Goal: Task Accomplishment & Management: Complete application form

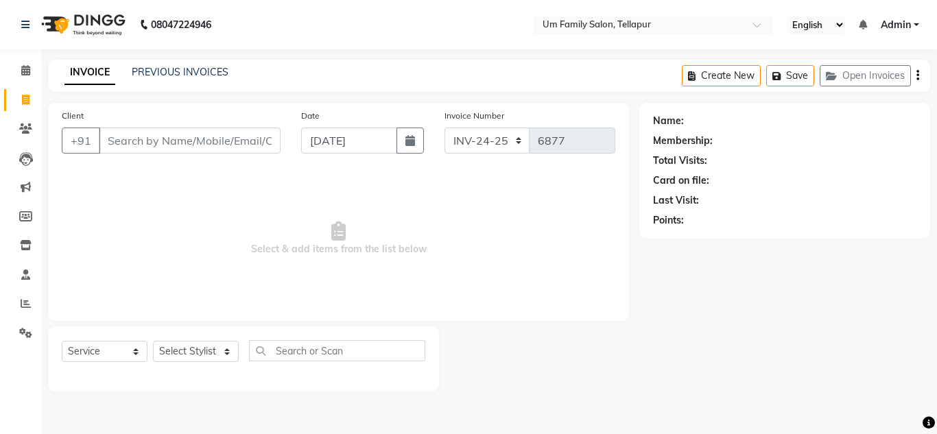
select select "service"
drag, startPoint x: 0, startPoint y: 0, endPoint x: 197, endPoint y: 75, distance: 210.5
click at [197, 75] on link "PREVIOUS INVOICES" at bounding box center [180, 72] width 97 height 12
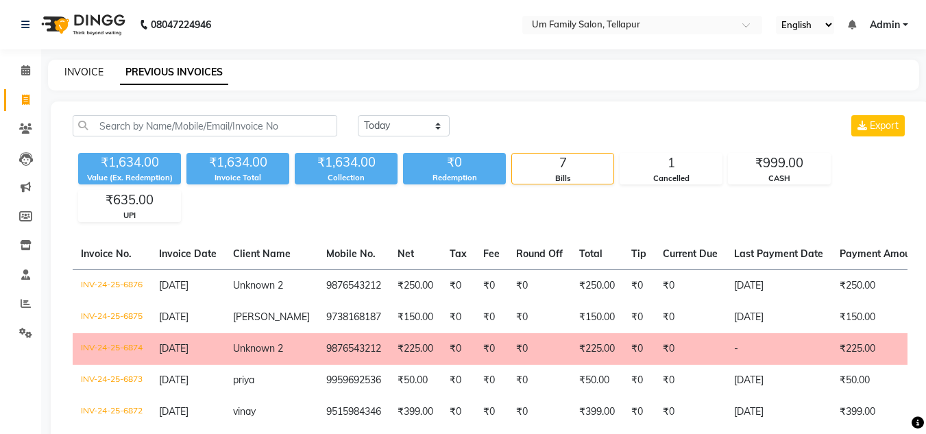
click at [88, 73] on link "INVOICE" at bounding box center [83, 72] width 39 height 12
select select "service"
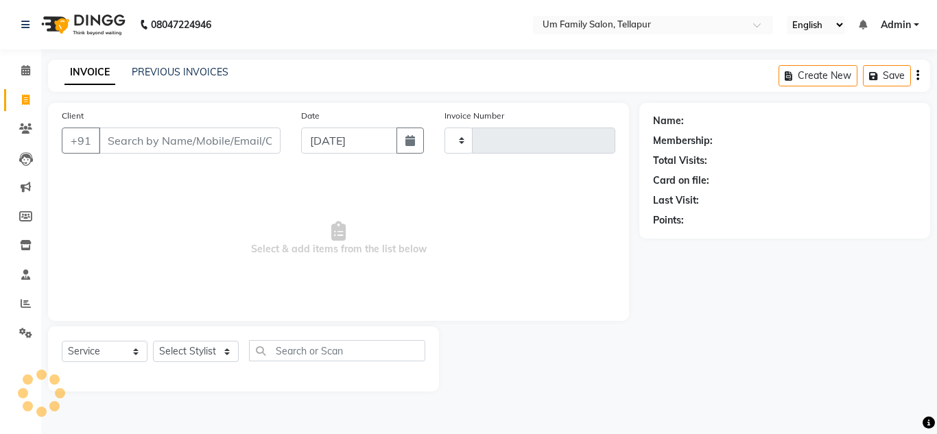
type input "6877"
select select "5102"
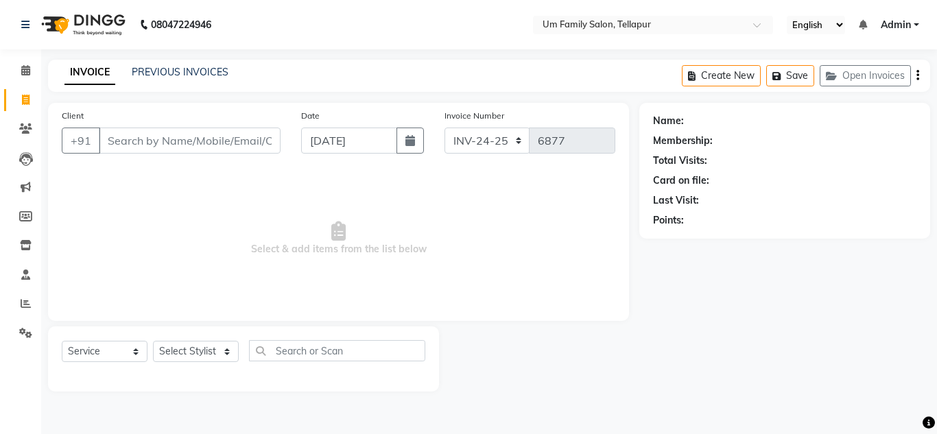
click at [189, 144] on input "Client" at bounding box center [190, 141] width 182 height 26
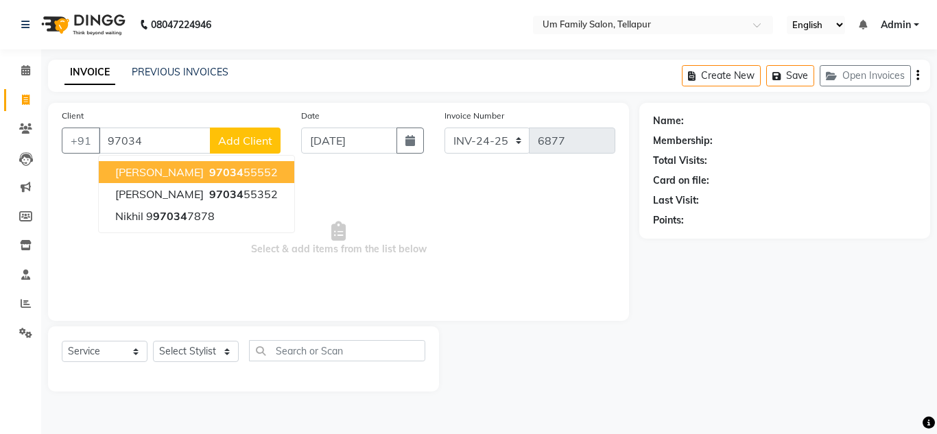
click at [209, 176] on span "97034" at bounding box center [226, 172] width 34 height 14
type input "9703455552"
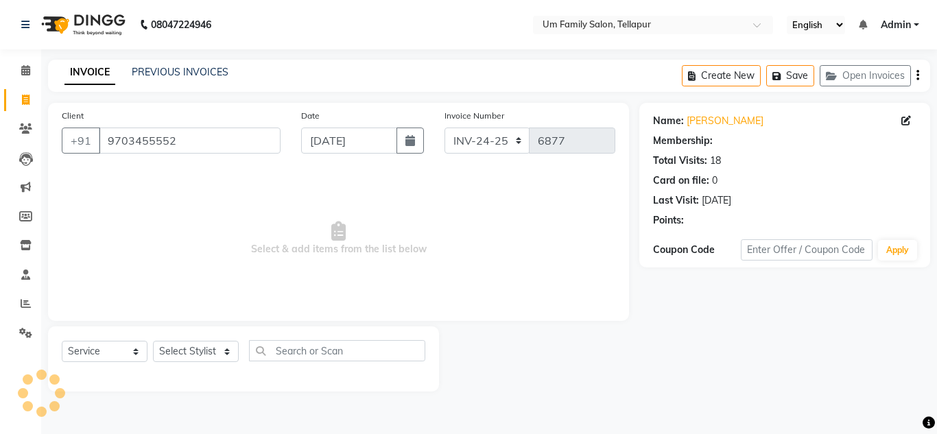
select select "1: Object"
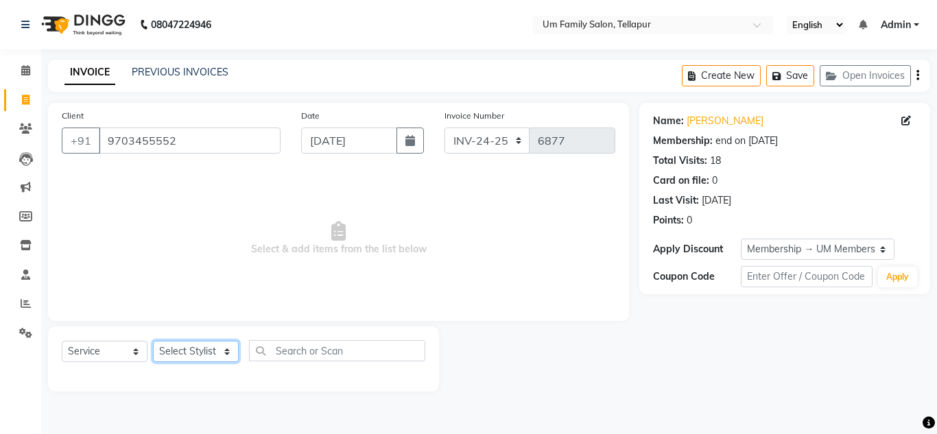
click at [218, 354] on select "Select Stylist Akash K. SAI pandu [PERSON_NAME]" at bounding box center [196, 351] width 86 height 21
select select "82738"
click at [153, 341] on select "Select Stylist Akash K. SAI pandu [PERSON_NAME]" at bounding box center [196, 351] width 86 height 21
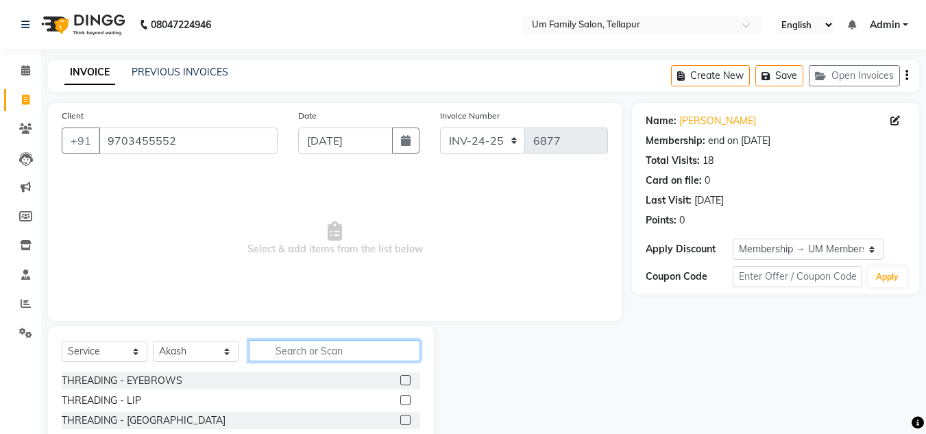
click at [333, 354] on input "text" at bounding box center [334, 350] width 171 height 21
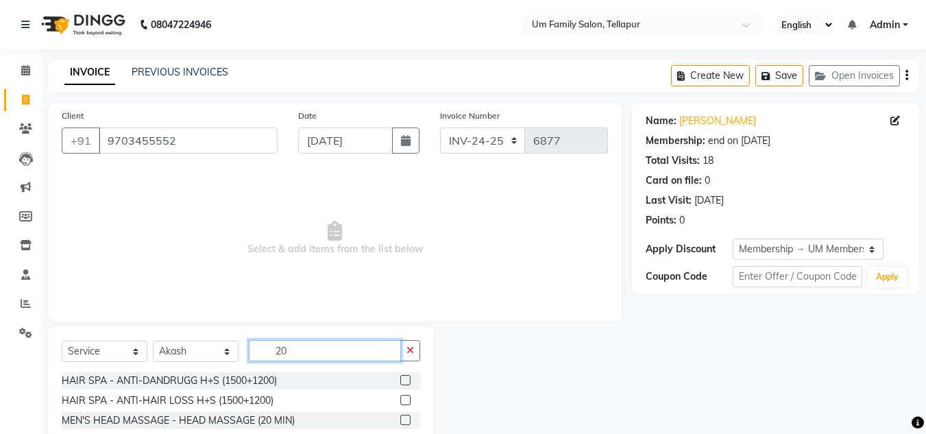
type input "20"
click at [404, 420] on label at bounding box center [405, 420] width 10 height 10
click at [404, 420] on input "checkbox" at bounding box center [404, 420] width 9 height 9
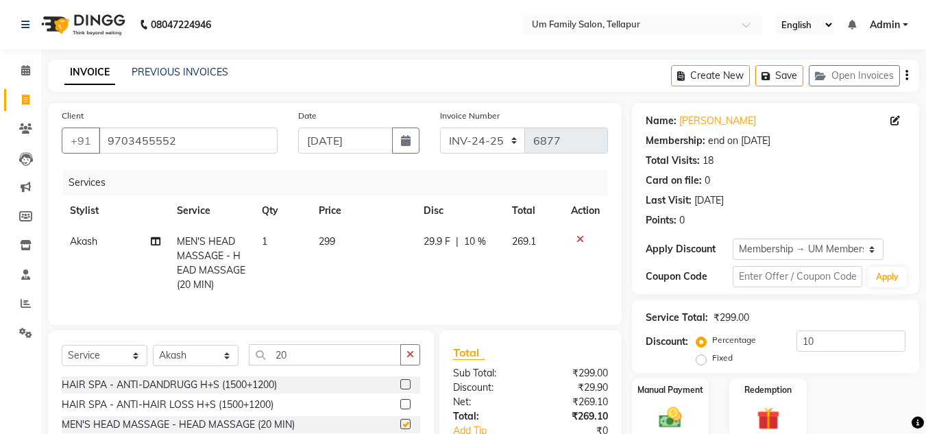
checkbox input "false"
click at [413, 359] on icon "button" at bounding box center [411, 355] width 8 height 10
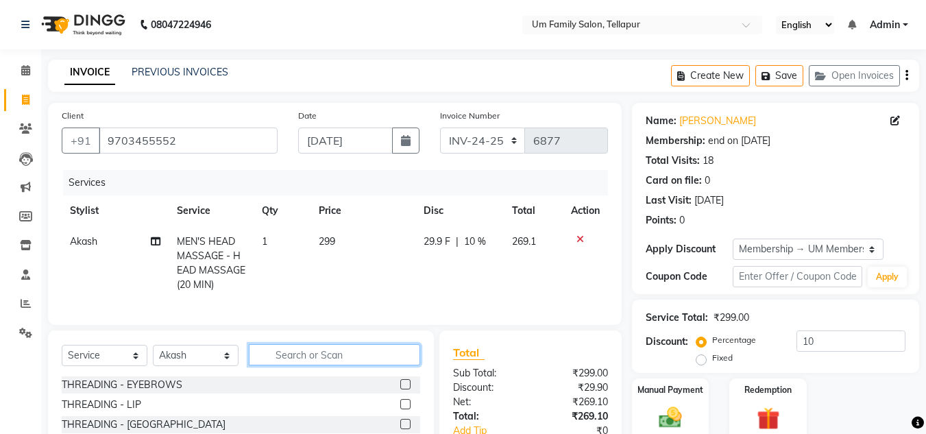
click at [355, 363] on input "text" at bounding box center [334, 354] width 171 height 21
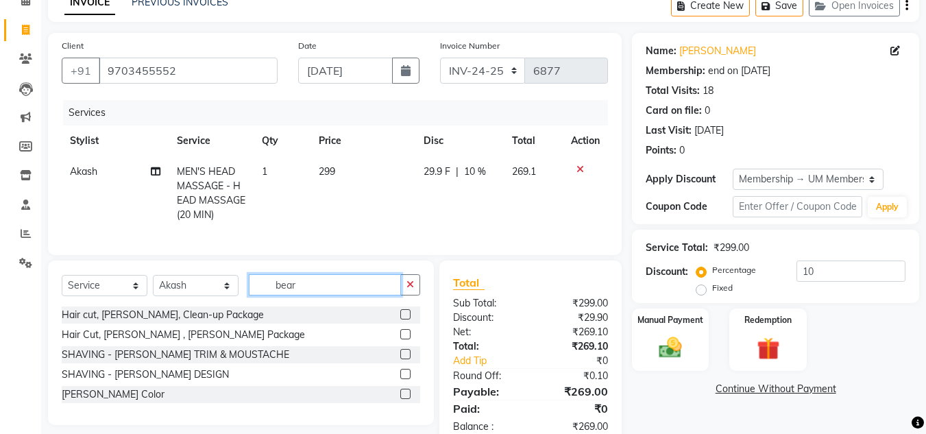
scroll to position [115, 0]
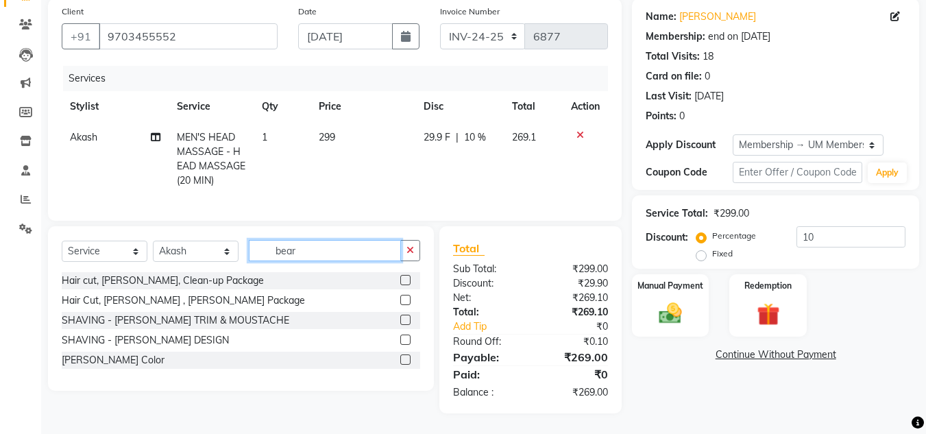
type input "bear"
click at [405, 319] on label at bounding box center [405, 320] width 10 height 10
click at [405, 319] on input "checkbox" at bounding box center [404, 320] width 9 height 9
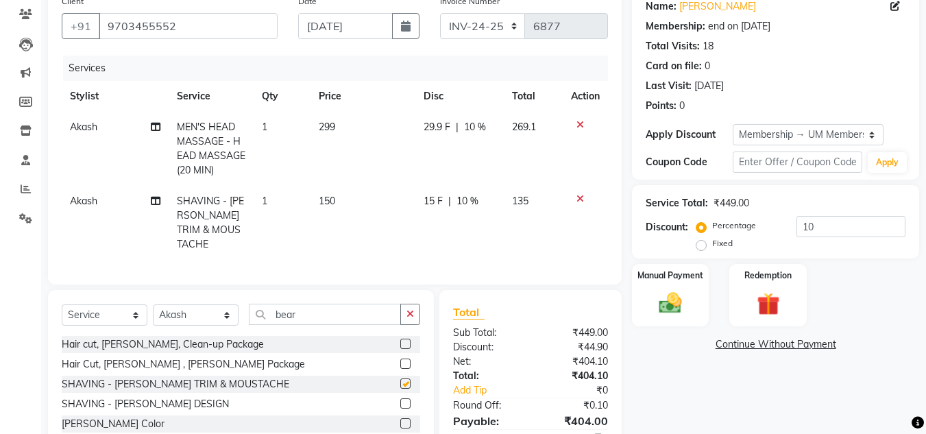
checkbox input "false"
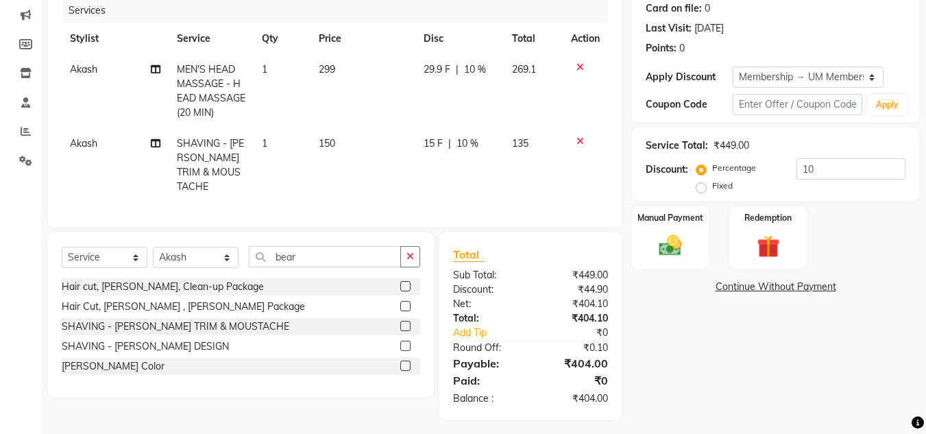
scroll to position [174, 0]
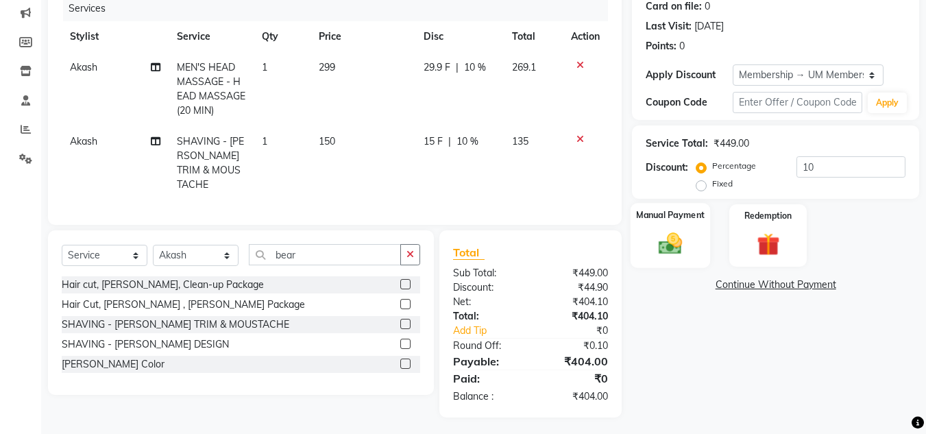
click at [673, 235] on img at bounding box center [670, 243] width 38 height 27
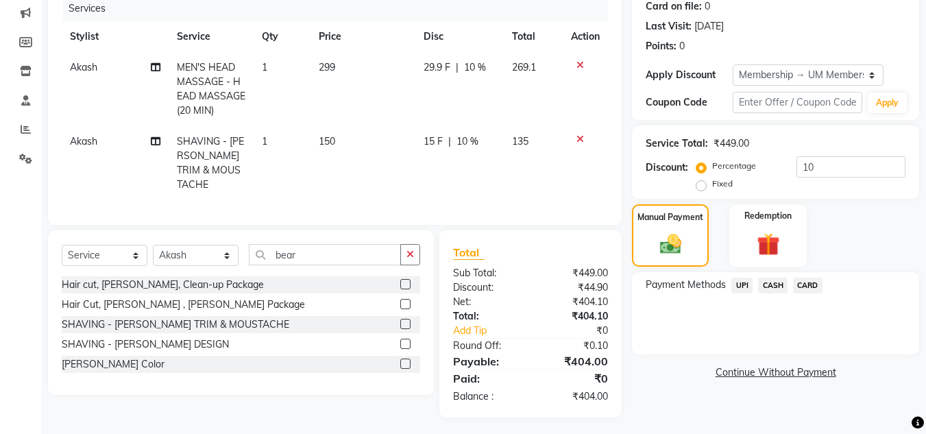
click at [746, 287] on span "UPI" at bounding box center [742, 286] width 21 height 16
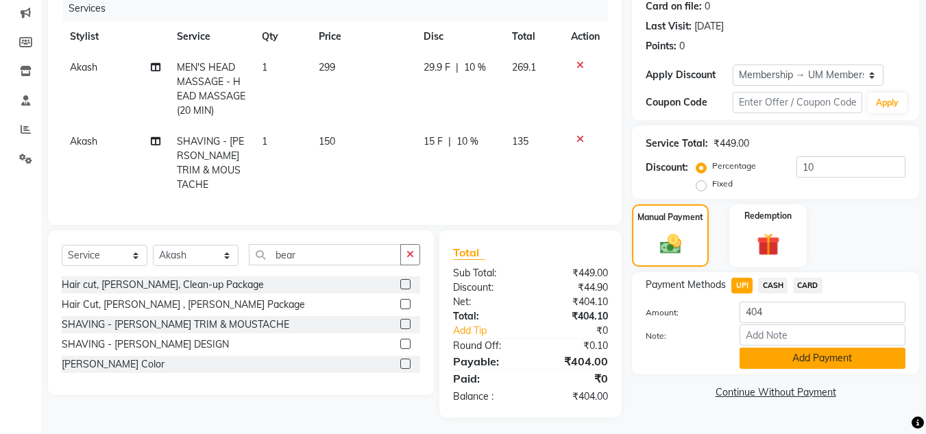
click at [790, 354] on button "Add Payment" at bounding box center [823, 358] width 166 height 21
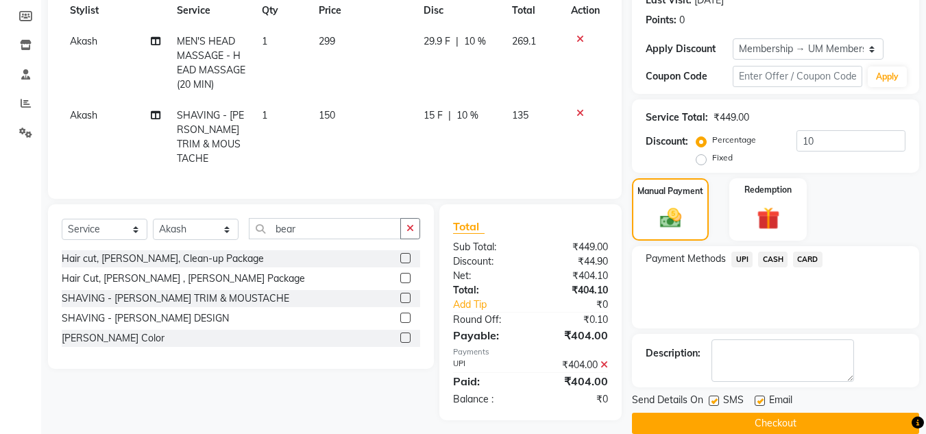
scroll to position [221, 0]
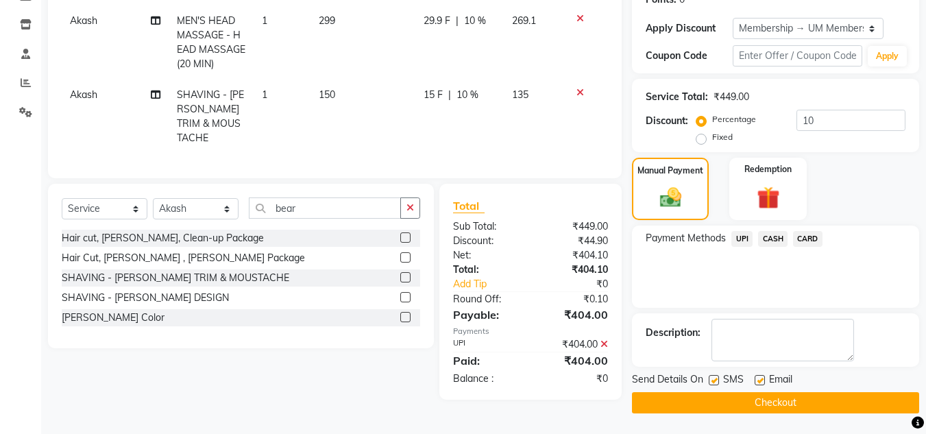
click at [848, 407] on button "Checkout" at bounding box center [775, 402] width 287 height 21
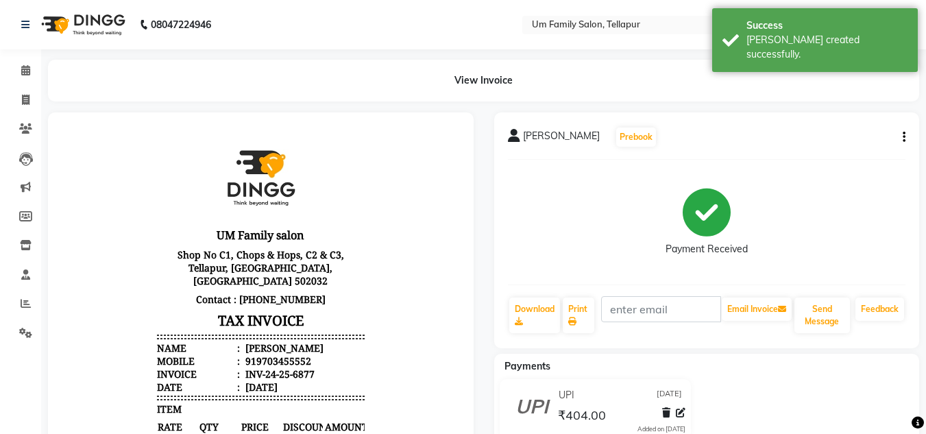
click at [902, 132] on button "button" at bounding box center [902, 137] width 8 height 14
click at [831, 141] on div "Edit Item Staff" at bounding box center [836, 137] width 94 height 17
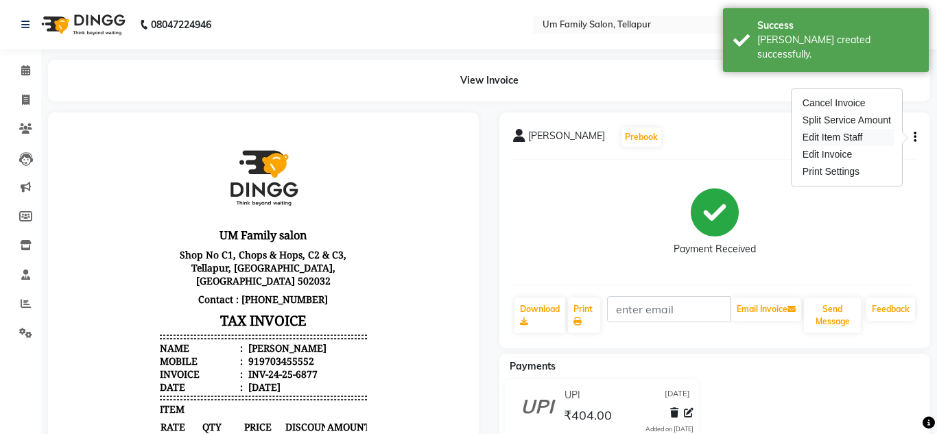
select select
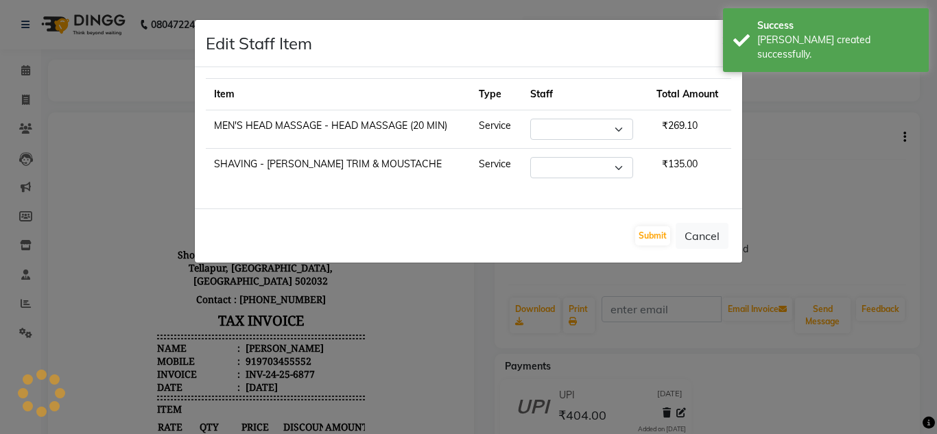
select select "82738"
click at [713, 240] on button "Cancel" at bounding box center [701, 236] width 53 height 26
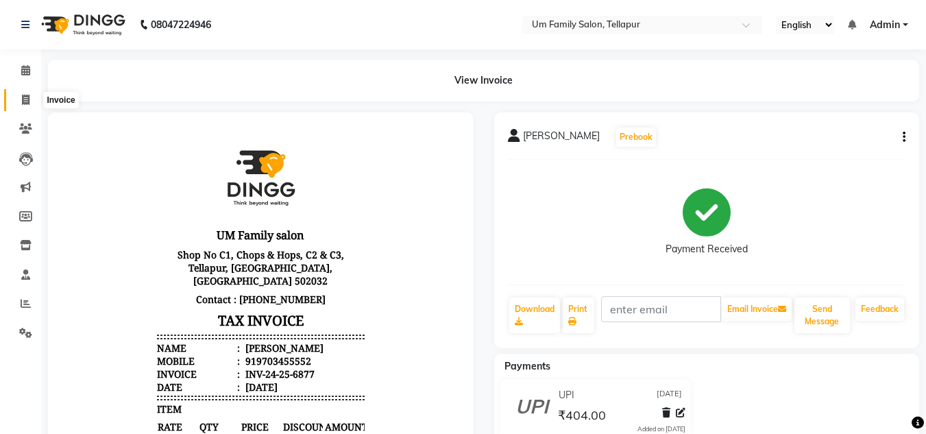
click at [26, 96] on icon at bounding box center [26, 100] width 8 height 10
select select "service"
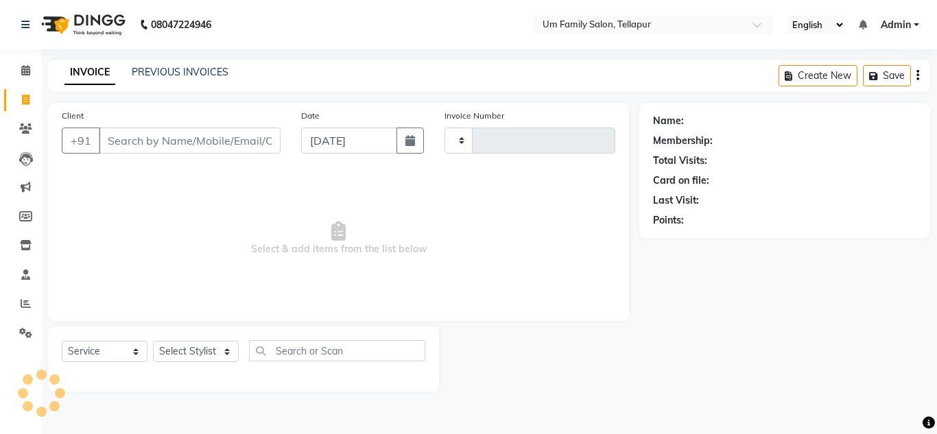
type input "6878"
select select "5102"
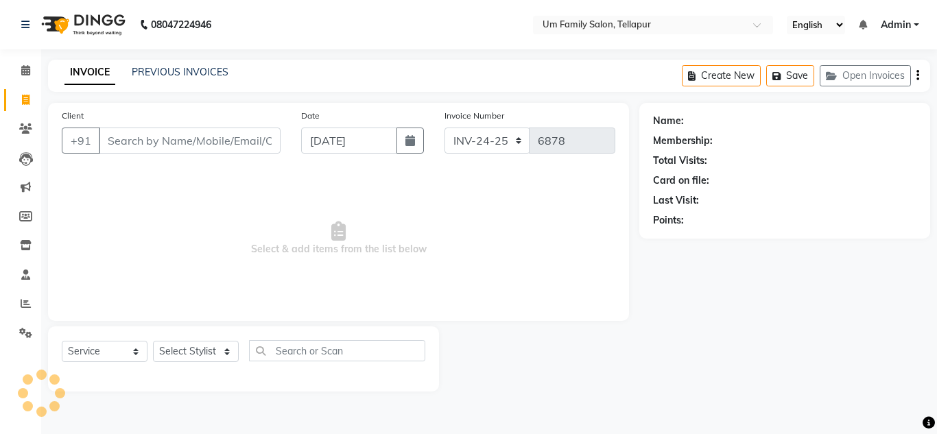
click at [111, 139] on input "Client" at bounding box center [190, 141] width 182 height 26
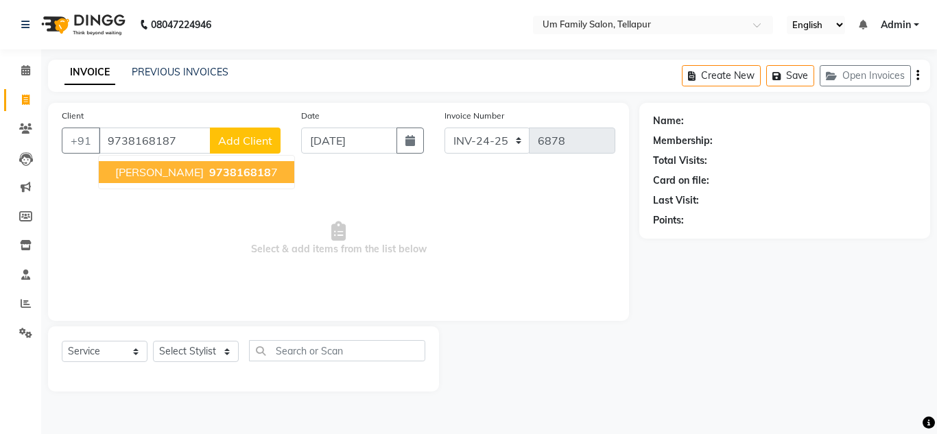
type input "9738168187"
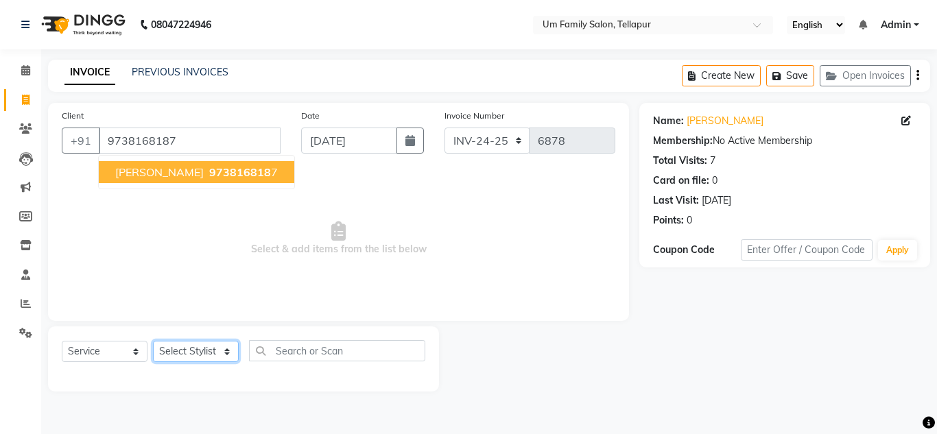
click at [191, 347] on select "Select Stylist Akash K. SAI pandu [PERSON_NAME]" at bounding box center [196, 351] width 86 height 21
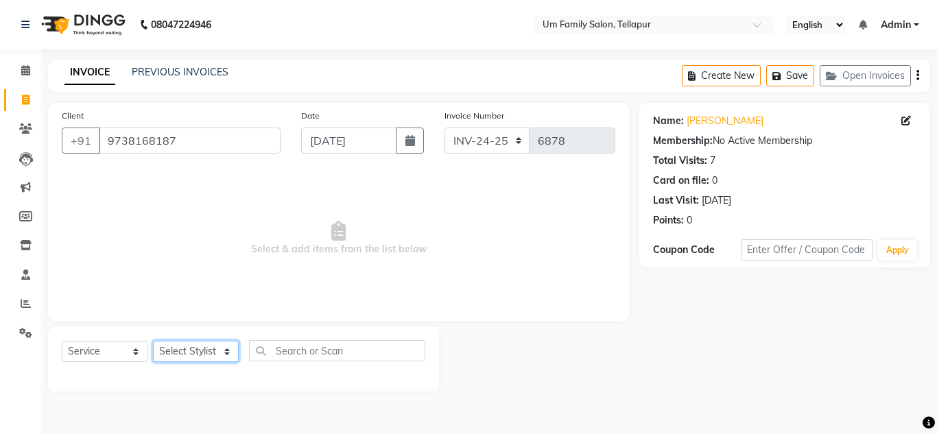
select select "50956"
click at [153, 341] on select "Select Stylist Akash K. SAI pandu [PERSON_NAME]" at bounding box center [196, 351] width 86 height 21
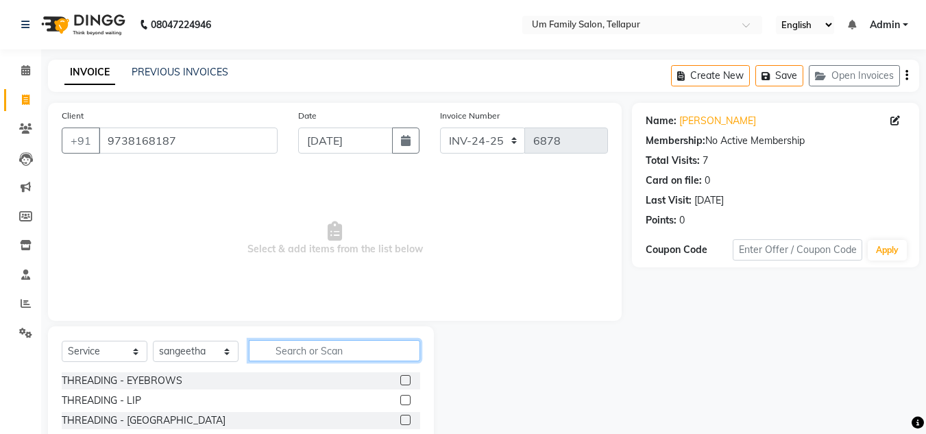
click at [270, 348] on input "text" at bounding box center [334, 350] width 171 height 21
type input "a"
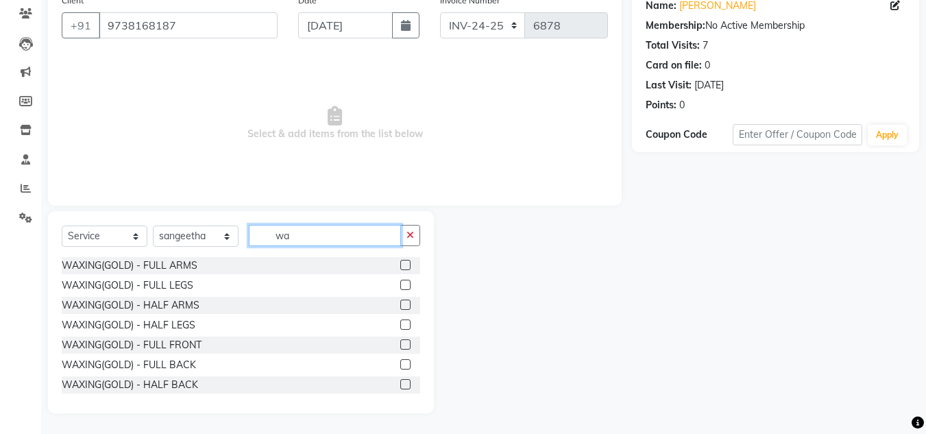
type input "w"
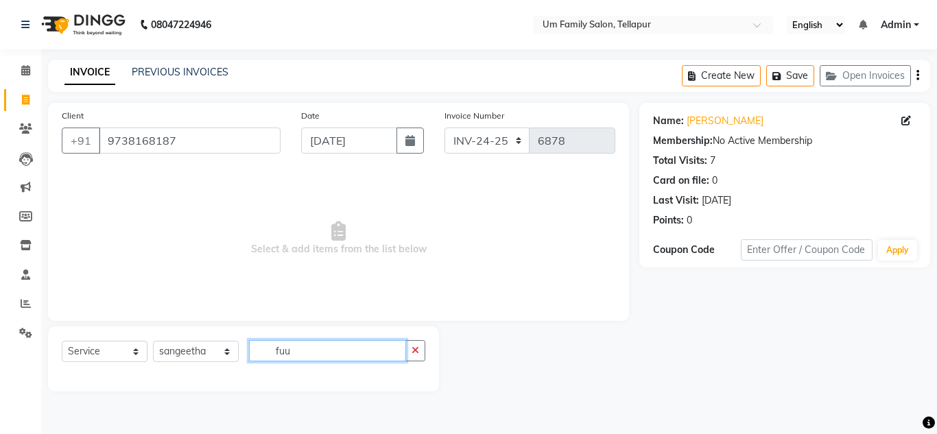
click at [365, 344] on input "fuu" at bounding box center [327, 350] width 157 height 21
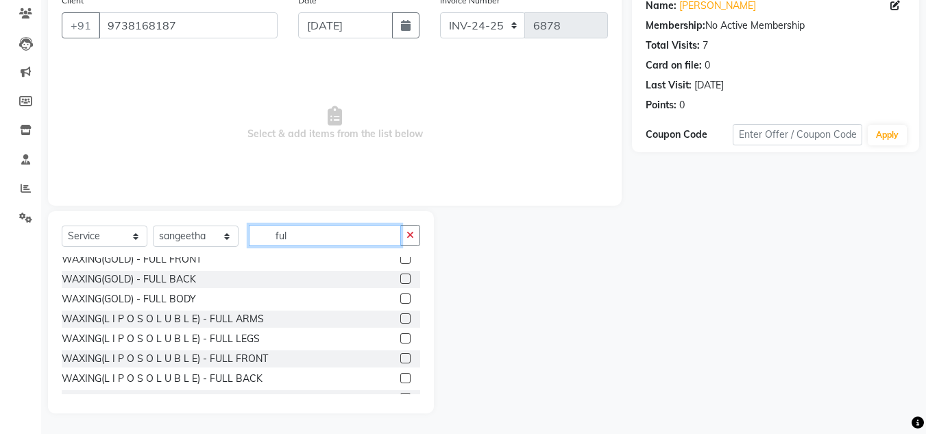
scroll to position [65, 0]
type input "f"
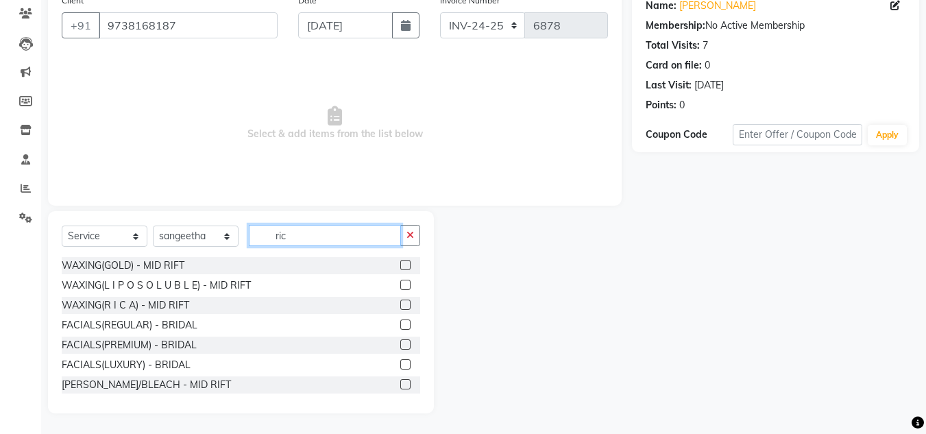
scroll to position [0, 0]
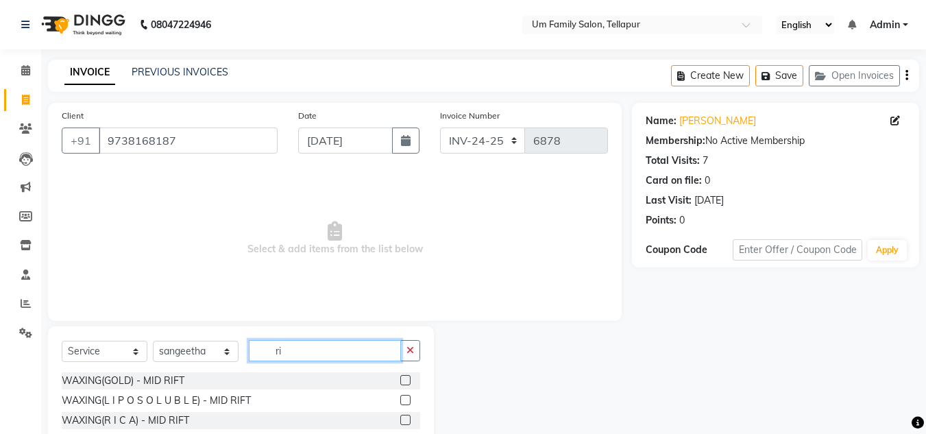
type input "r"
click at [302, 382] on div "THREADING - EYEBROWS" at bounding box center [241, 380] width 359 height 17
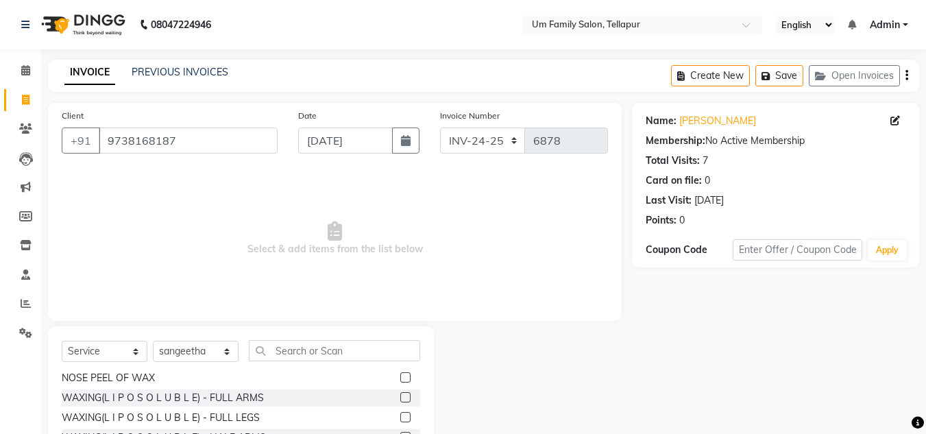
scroll to position [380, 0]
click at [400, 396] on label at bounding box center [405, 398] width 10 height 10
click at [400, 396] on input "checkbox" at bounding box center [404, 398] width 9 height 9
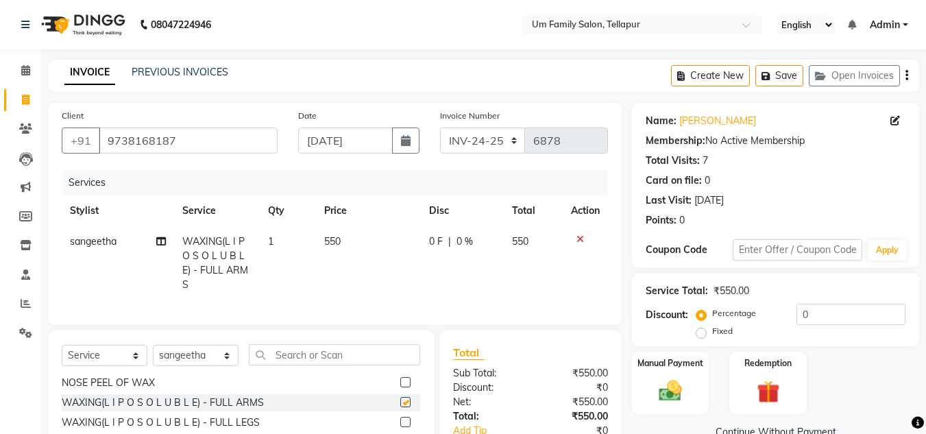
checkbox input "false"
click at [343, 238] on td "550" at bounding box center [368, 263] width 105 height 74
select select "50956"
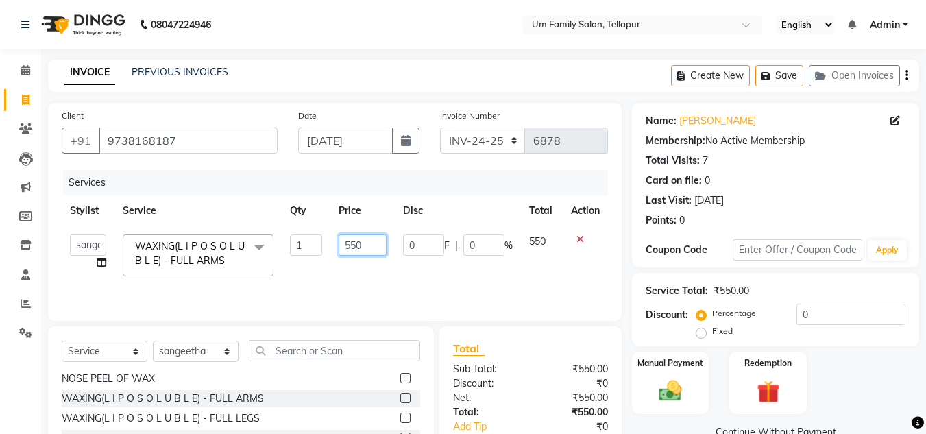
click at [363, 242] on input "550" at bounding box center [362, 245] width 47 height 21
type input "5"
type input "700"
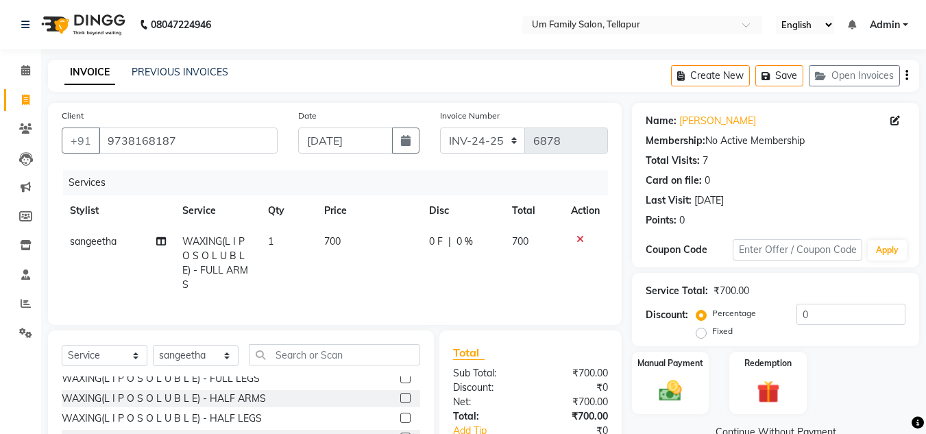
click at [400, 403] on label at bounding box center [405, 398] width 10 height 10
click at [400, 403] on input "checkbox" at bounding box center [404, 398] width 9 height 9
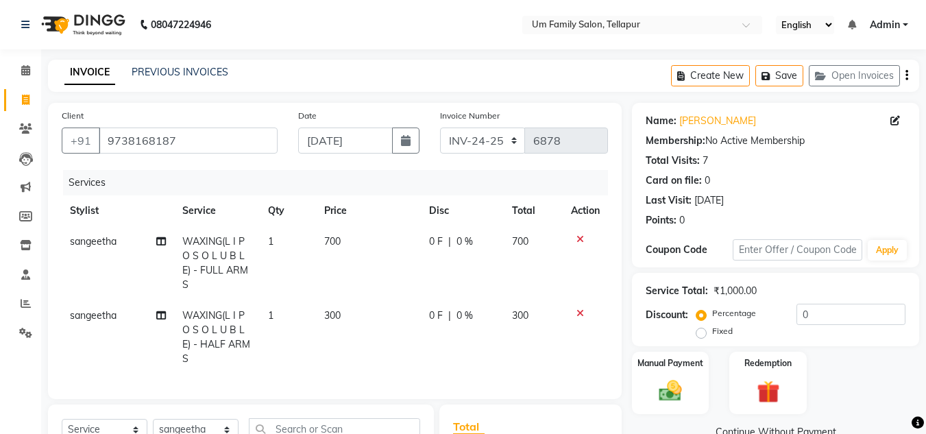
checkbox input "false"
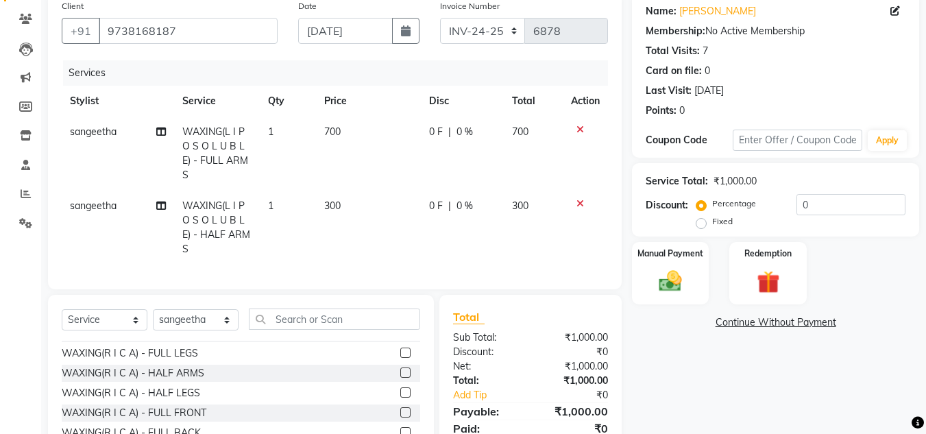
scroll to position [656, 0]
click at [400, 394] on label at bounding box center [405, 388] width 10 height 10
click at [400, 394] on input "checkbox" at bounding box center [404, 389] width 9 height 9
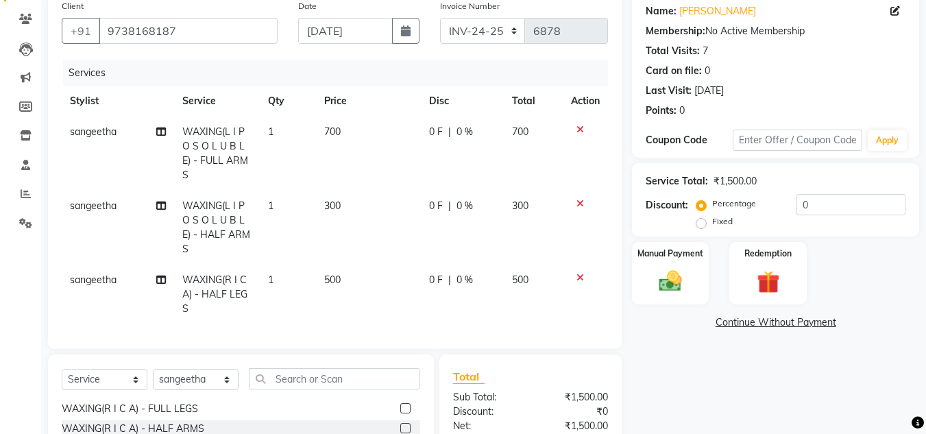
checkbox input "false"
click at [340, 276] on span "500" at bounding box center [332, 280] width 16 height 12
select select "50956"
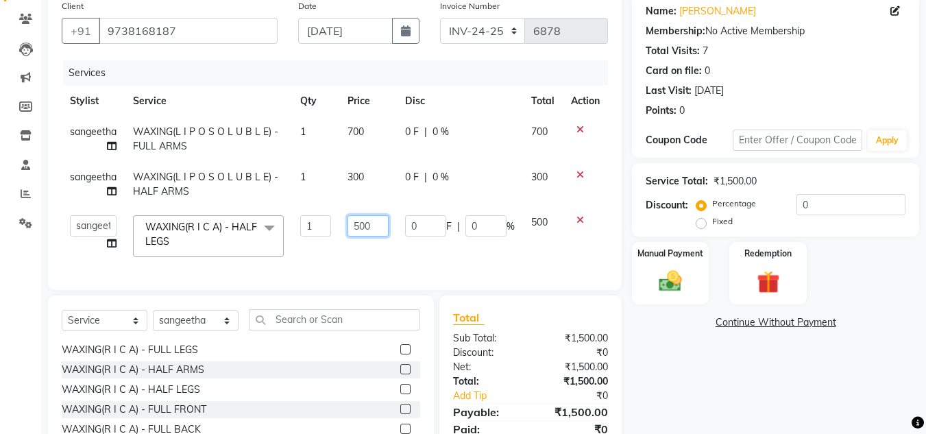
click at [377, 224] on input "500" at bounding box center [368, 225] width 41 height 21
type input "5"
type input "700"
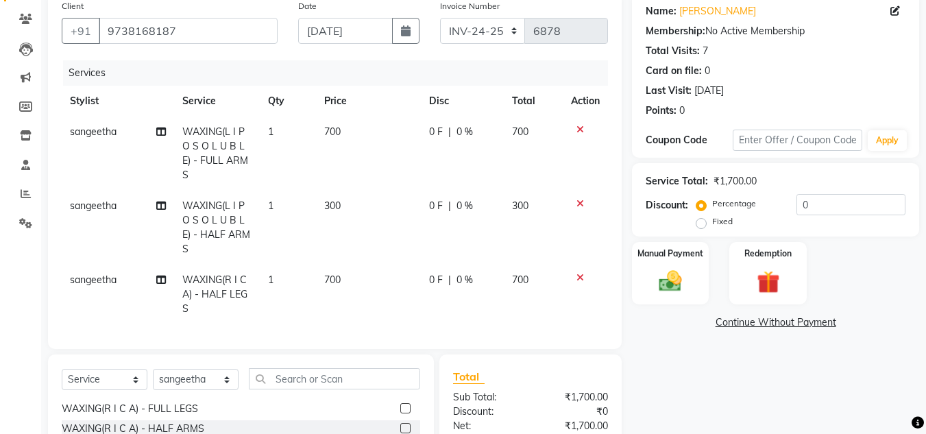
click at [577, 173] on tbody "sangeetha WAXING(L I P O S O L U B L E) - FULL ARMS 1 700 0 F | 0 % 700 sangeet…" at bounding box center [335, 221] width 547 height 208
click at [578, 204] on icon at bounding box center [581, 204] width 8 height 10
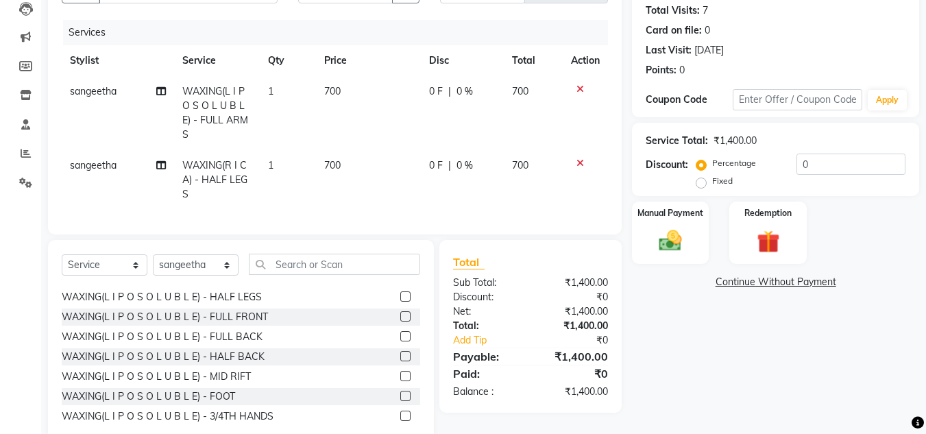
scroll to position [454, 0]
click at [280, 273] on input "text" at bounding box center [334, 264] width 171 height 21
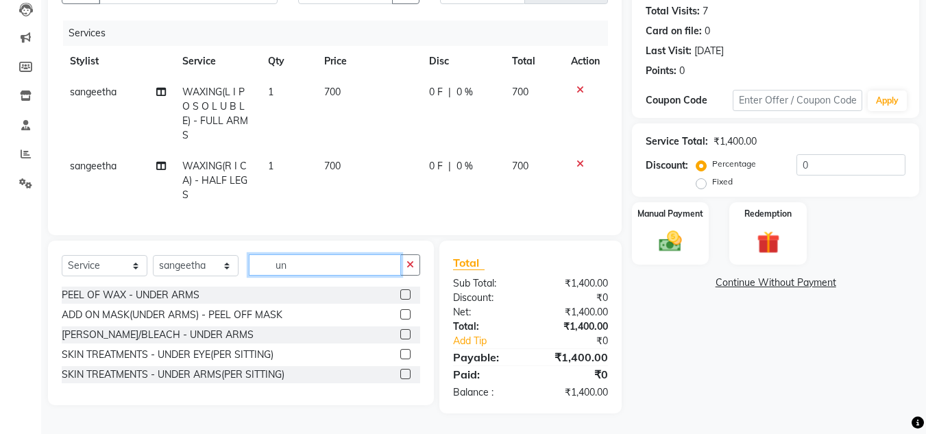
scroll to position [0, 0]
type input "un"
click at [405, 300] on label at bounding box center [405, 294] width 10 height 10
click at [405, 300] on input "checkbox" at bounding box center [404, 295] width 9 height 9
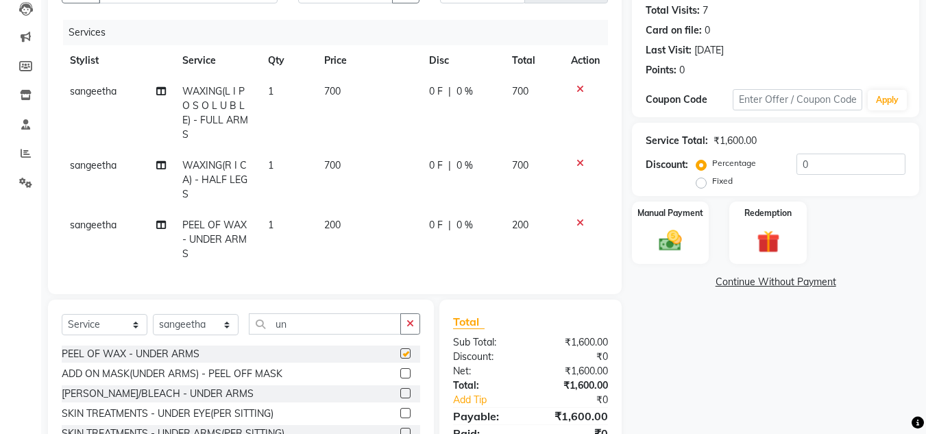
checkbox input "false"
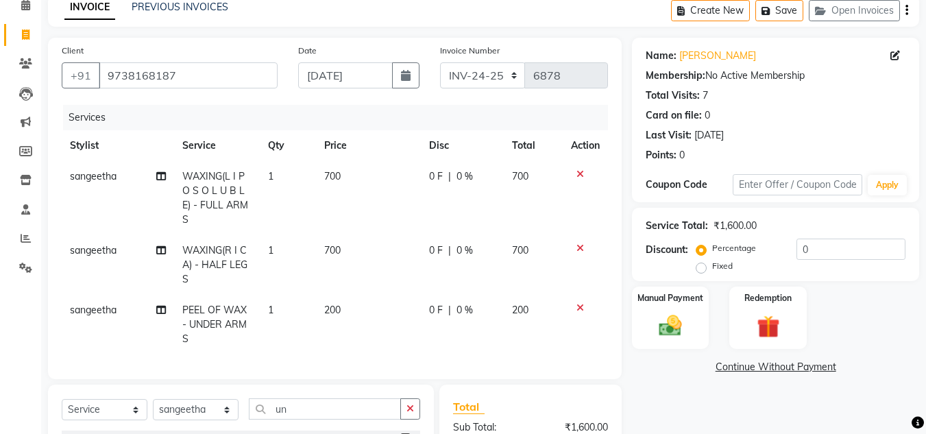
scroll to position [64, 0]
click at [806, 246] on input "0" at bounding box center [851, 249] width 109 height 21
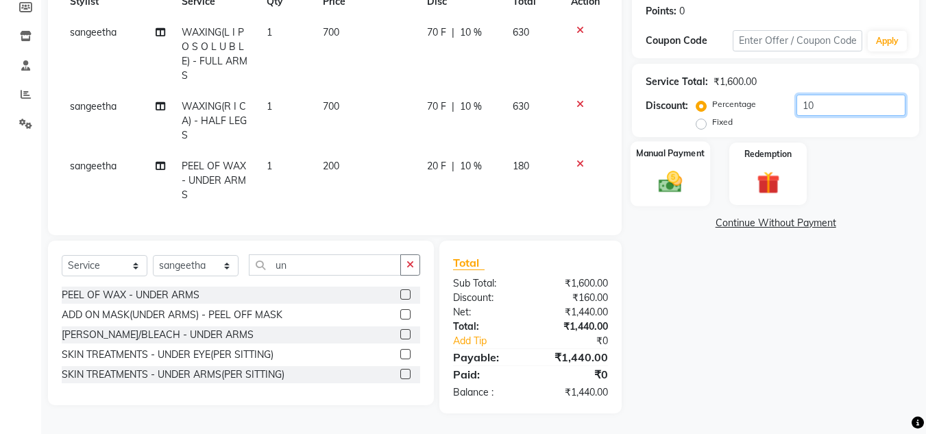
type input "10"
click at [677, 179] on img at bounding box center [670, 181] width 38 height 27
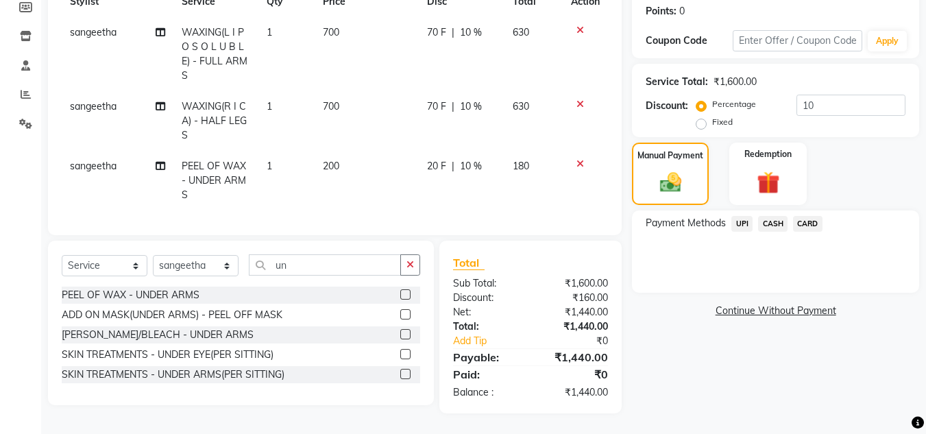
click at [732, 216] on span "UPI" at bounding box center [742, 224] width 21 height 16
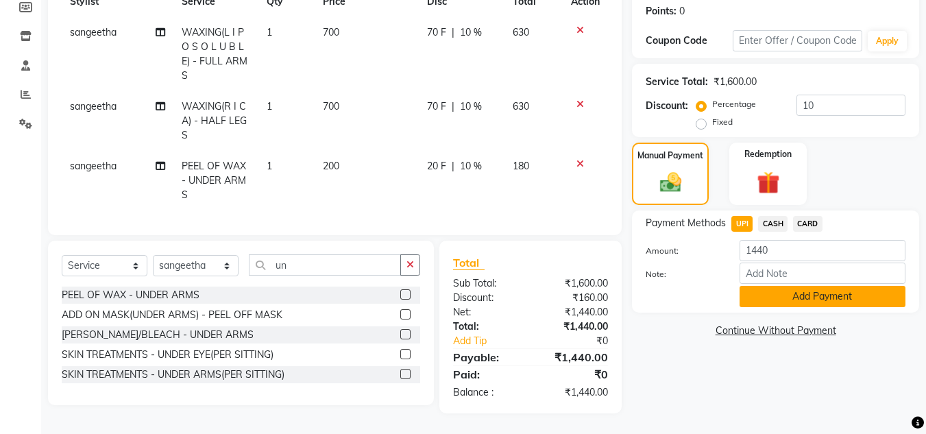
click at [812, 286] on button "Add Payment" at bounding box center [823, 296] width 166 height 21
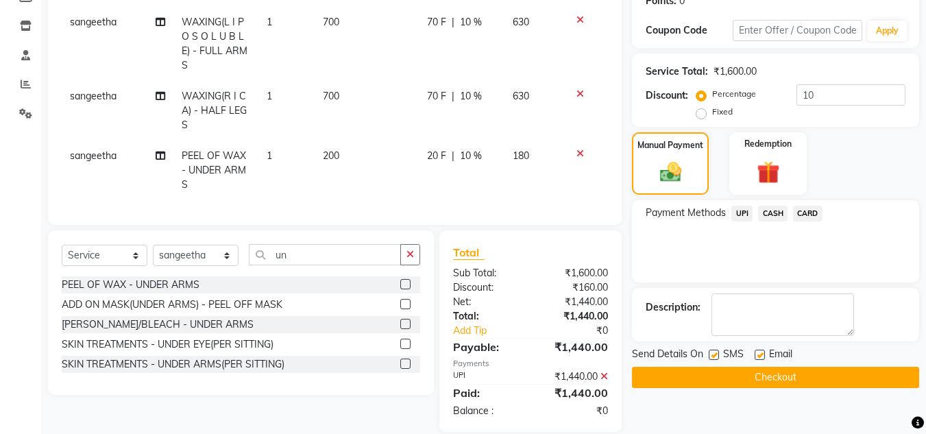
click at [828, 374] on button "Checkout" at bounding box center [775, 377] width 287 height 21
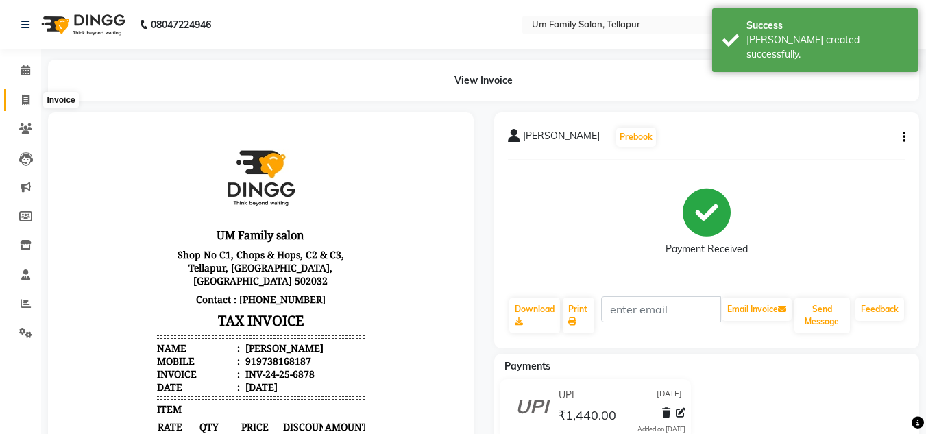
click at [25, 96] on icon at bounding box center [26, 100] width 8 height 10
select select "service"
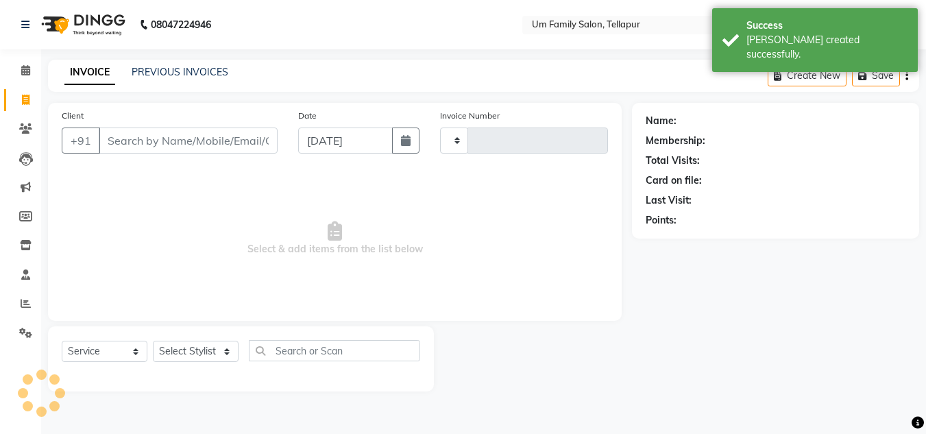
type input "6879"
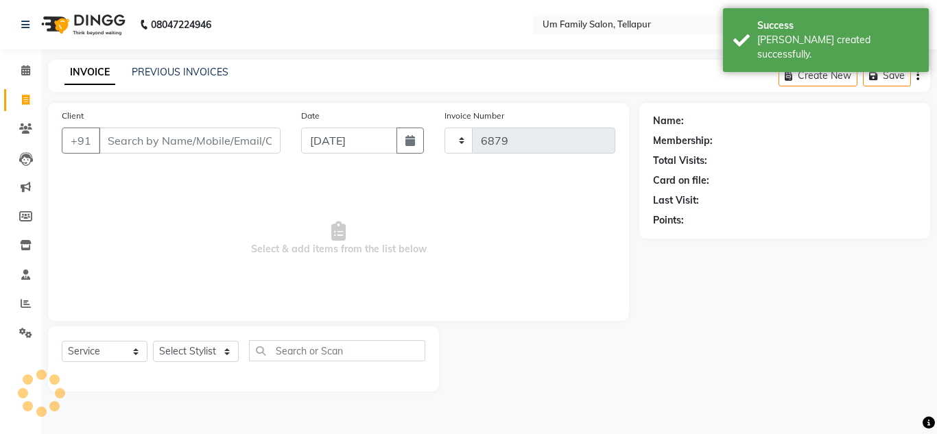
select select "5102"
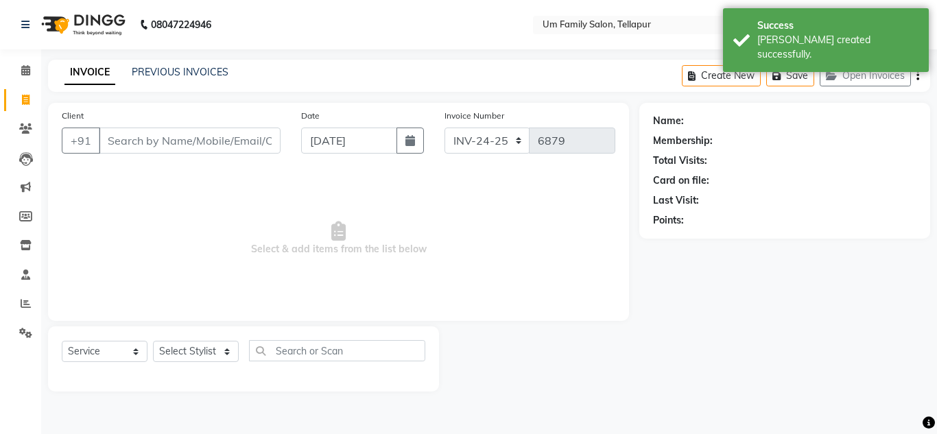
click at [152, 141] on input "Client" at bounding box center [190, 141] width 182 height 26
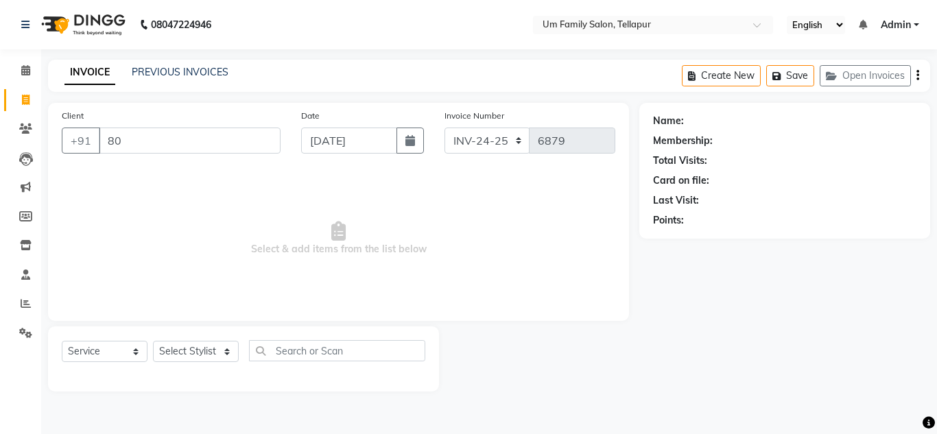
type input "8"
click at [132, 139] on input "86880688979" at bounding box center [155, 141] width 112 height 26
click at [153, 141] on input "8680688979" at bounding box center [155, 141] width 112 height 26
click at [125, 141] on input "868068979" at bounding box center [155, 141] width 112 height 26
type input "8688068979"
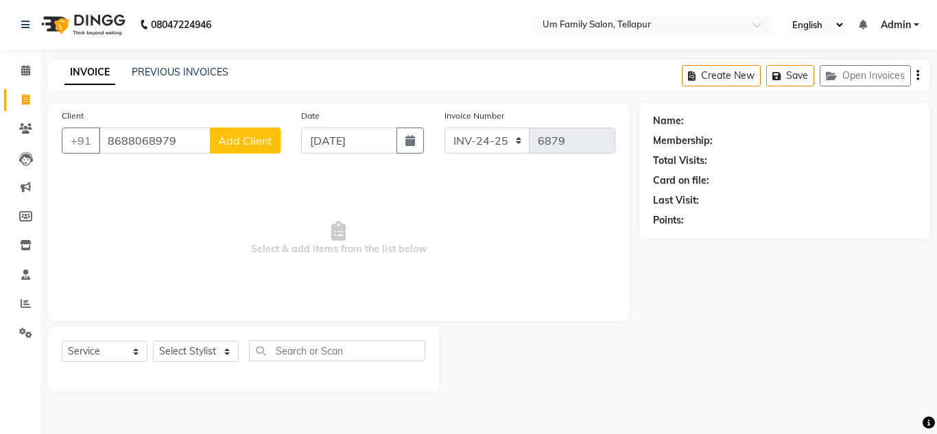
click at [246, 135] on span "Add Client" at bounding box center [245, 141] width 54 height 14
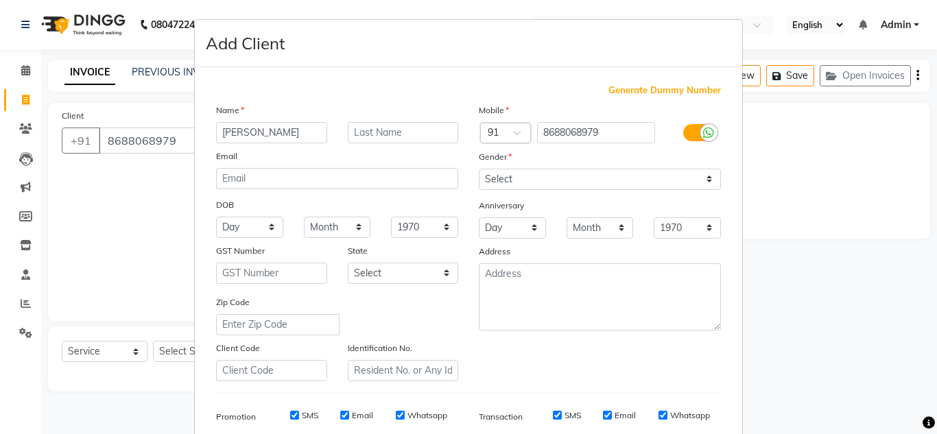
type input "[PERSON_NAME]"
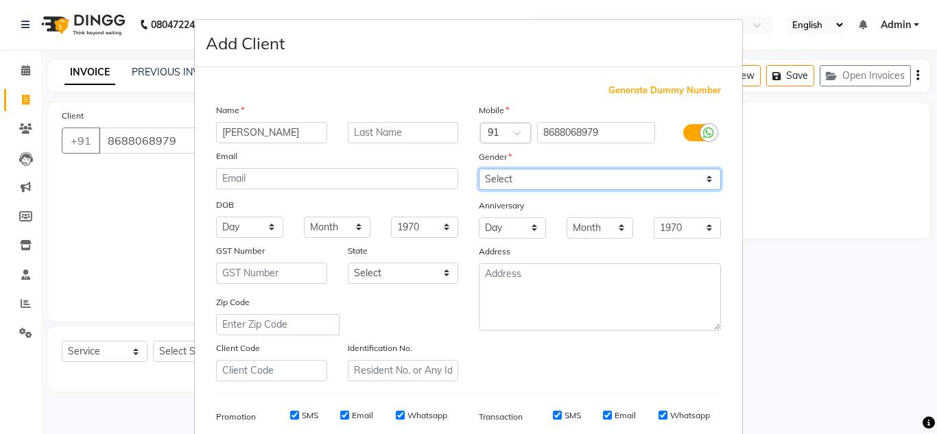
click at [703, 186] on select "Select [DEMOGRAPHIC_DATA] [DEMOGRAPHIC_DATA] Other Prefer Not To Say" at bounding box center [600, 179] width 242 height 21
select select "[DEMOGRAPHIC_DATA]"
click at [479, 169] on select "Select [DEMOGRAPHIC_DATA] [DEMOGRAPHIC_DATA] Other Prefer Not To Say" at bounding box center [600, 179] width 242 height 21
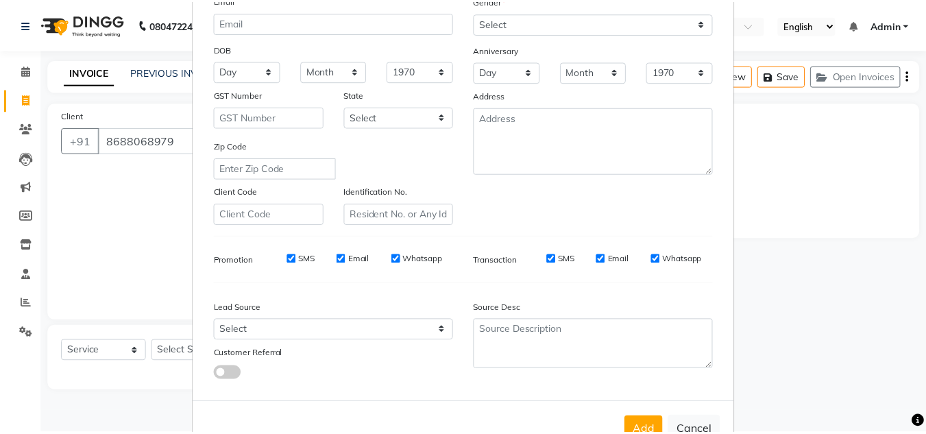
scroll to position [199, 0]
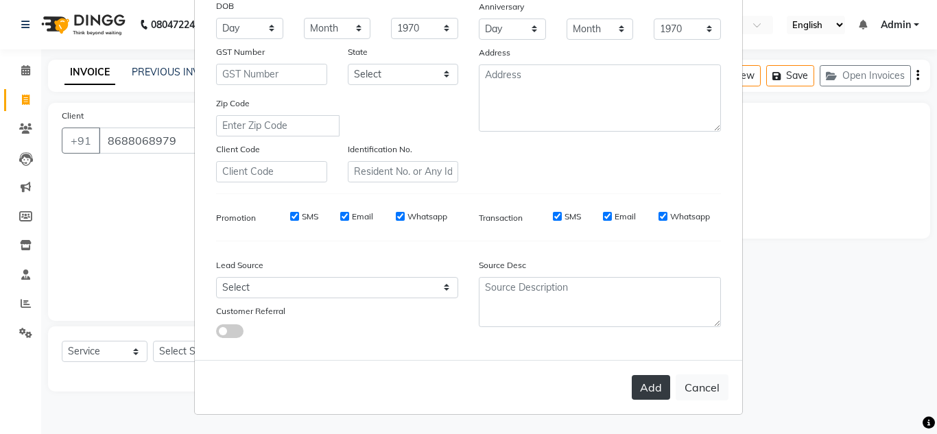
click at [659, 379] on button "Add" at bounding box center [651, 387] width 38 height 25
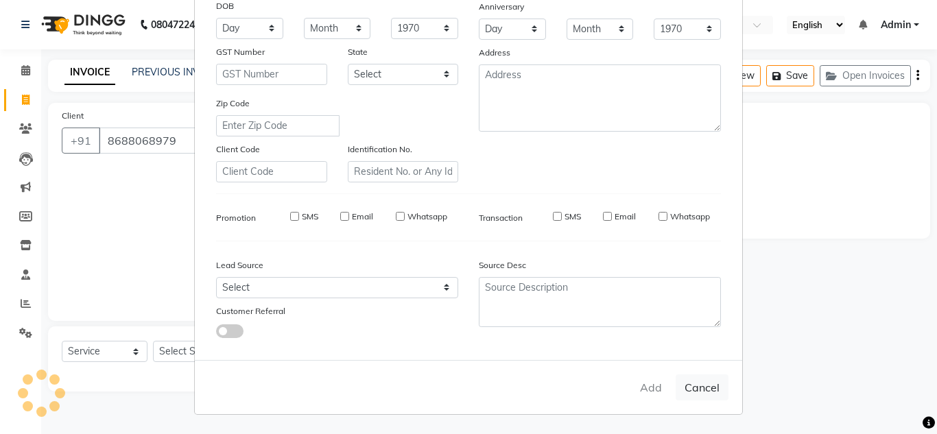
select select
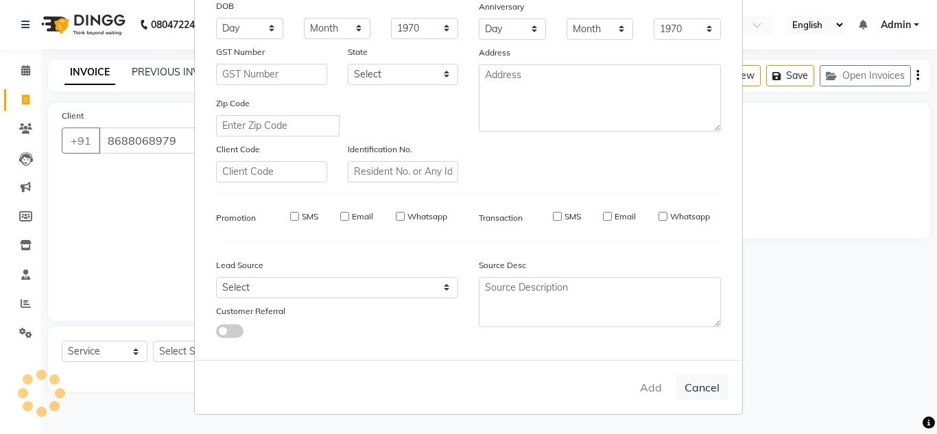
select select
checkbox input "false"
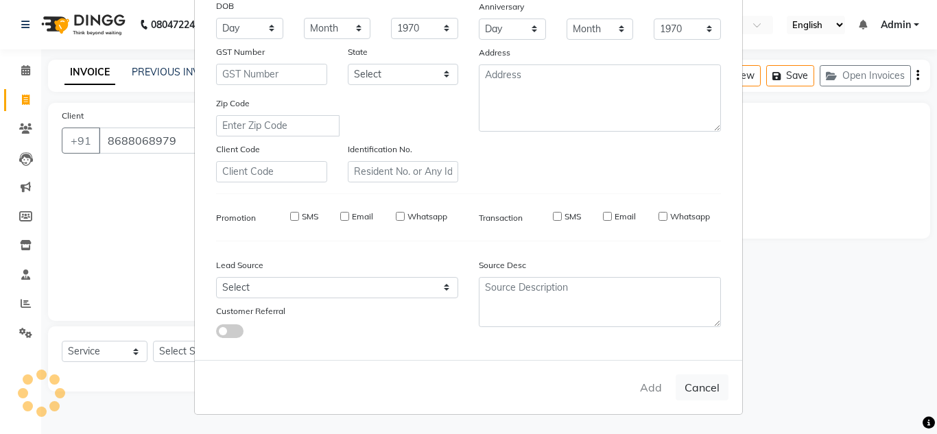
checkbox input "false"
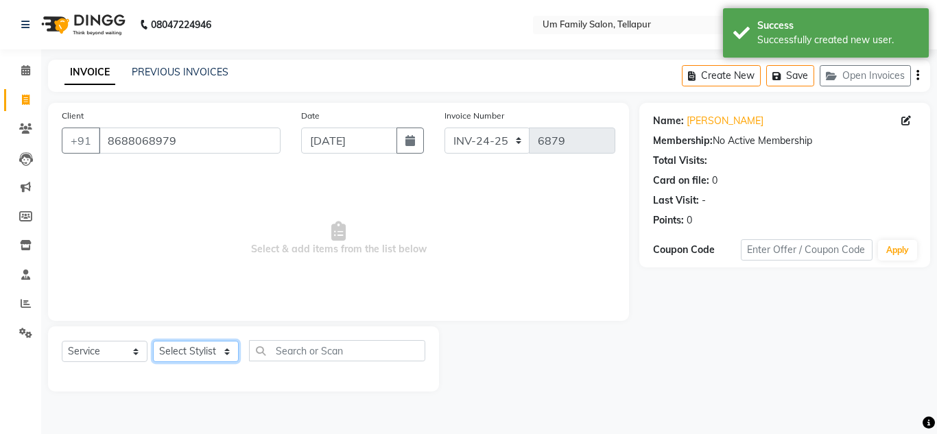
click at [224, 359] on select "Select Stylist Akash K. SAI pandu [PERSON_NAME]" at bounding box center [196, 351] width 86 height 21
select select "82738"
click at [153, 341] on select "Select Stylist Akash K. SAI pandu [PERSON_NAME]" at bounding box center [196, 351] width 86 height 21
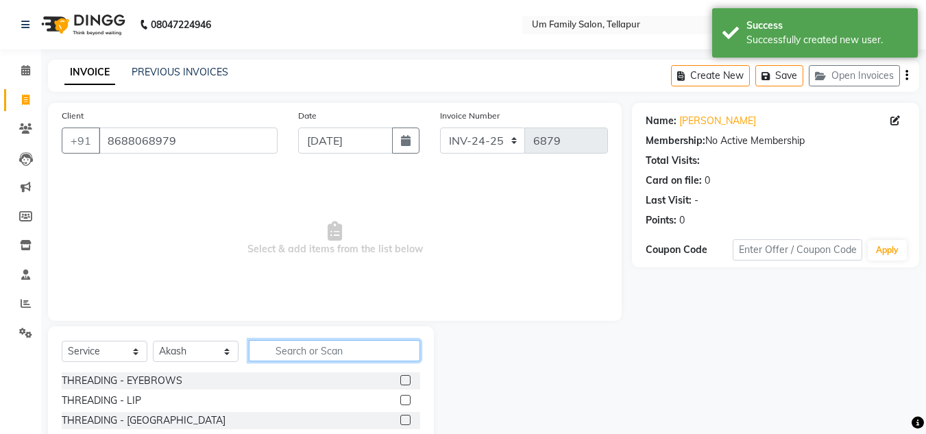
click at [330, 351] on input "text" at bounding box center [334, 350] width 171 height 21
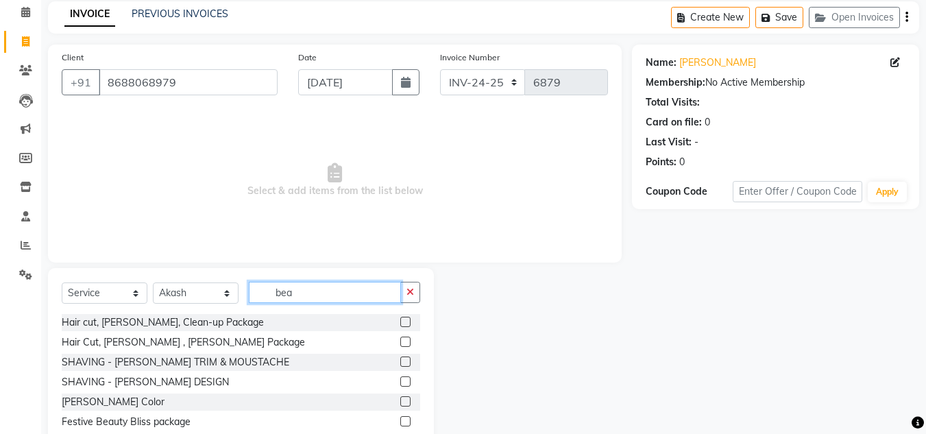
scroll to position [97, 0]
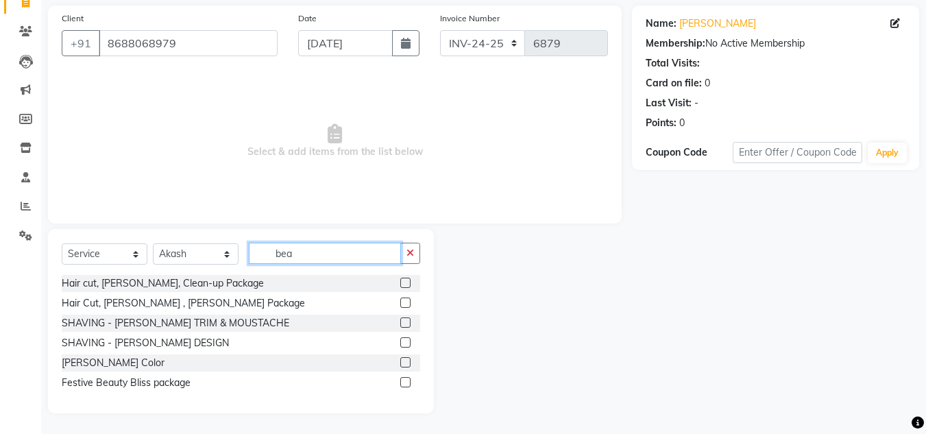
type input "bea"
click at [407, 342] on label at bounding box center [405, 342] width 10 height 10
click at [407, 342] on input "checkbox" at bounding box center [404, 343] width 9 height 9
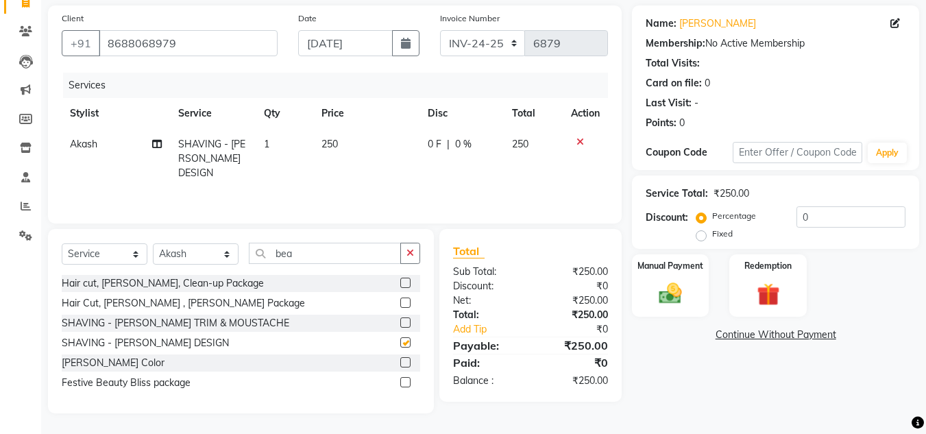
checkbox input "false"
click at [677, 296] on img at bounding box center [670, 293] width 38 height 27
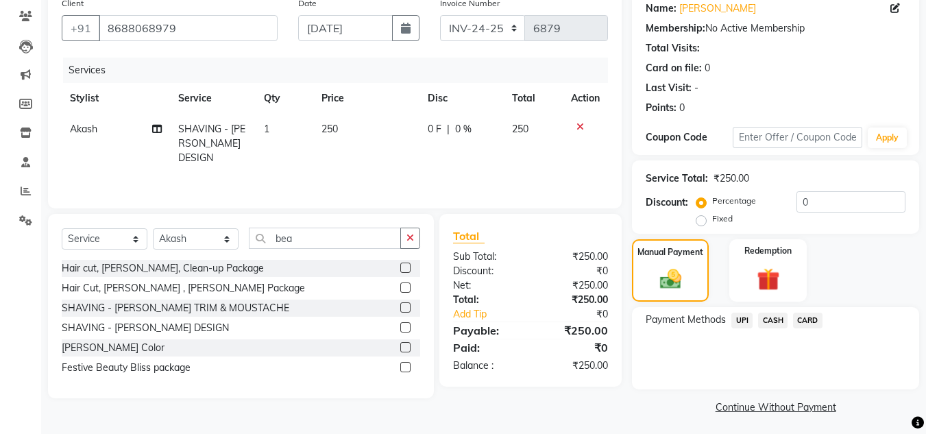
scroll to position [117, 0]
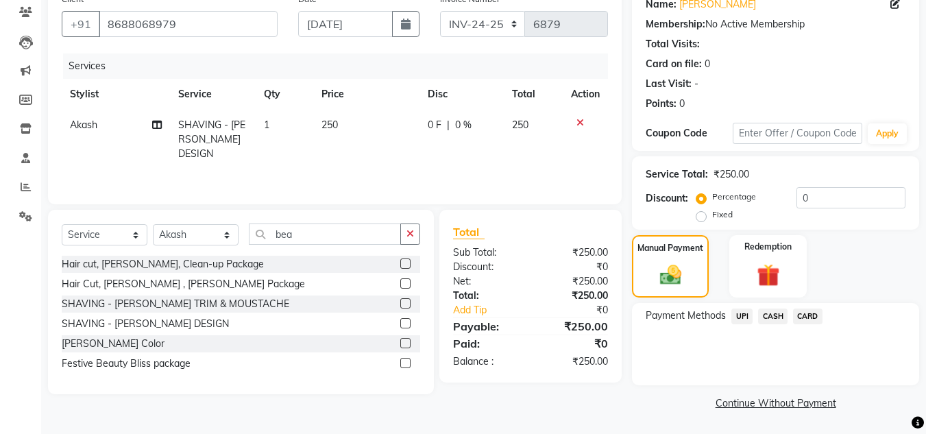
click at [745, 317] on span "UPI" at bounding box center [742, 317] width 21 height 16
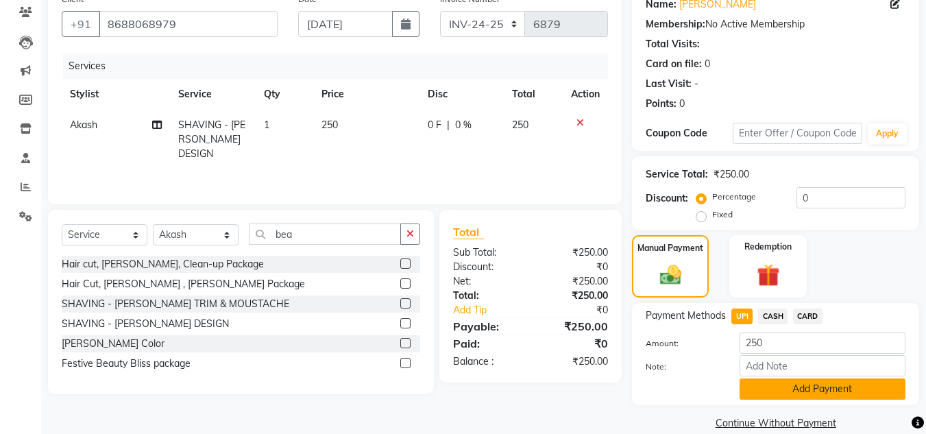
click at [798, 398] on button "Add Payment" at bounding box center [823, 389] width 166 height 21
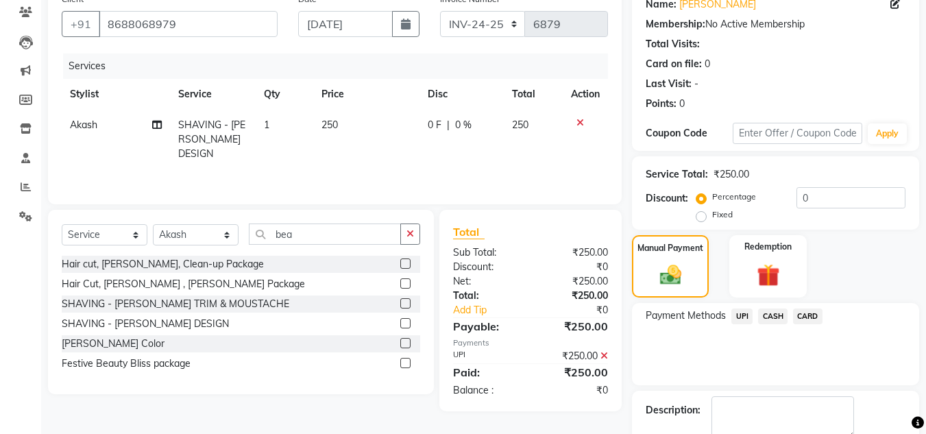
scroll to position [194, 0]
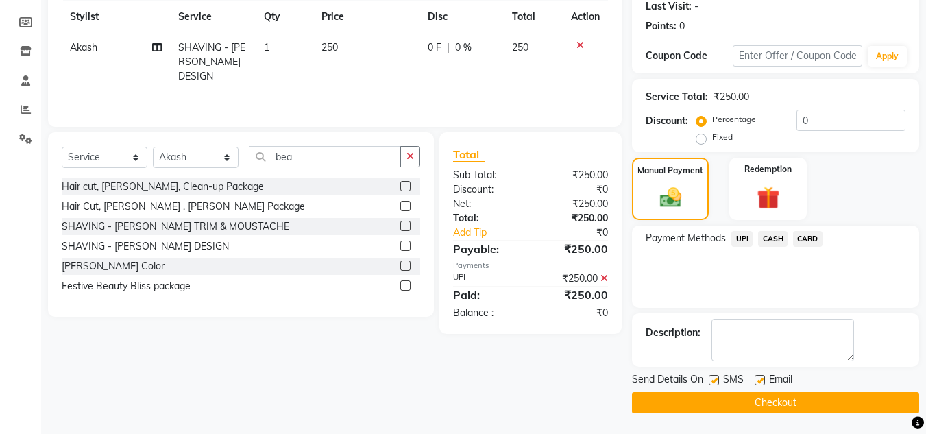
click at [849, 403] on button "Checkout" at bounding box center [775, 402] width 287 height 21
